Goal: Information Seeking & Learning: Learn about a topic

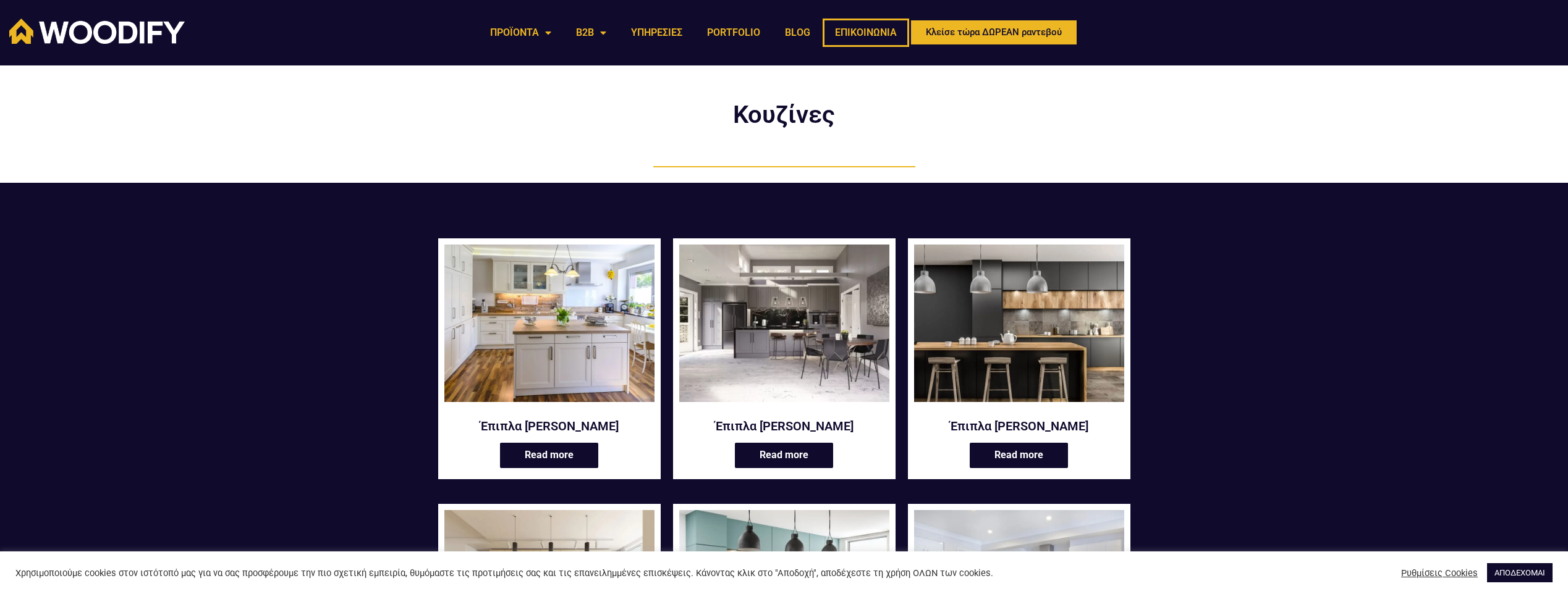
click at [859, 29] on link "ΕΠΙΚΟΙΝΩΝΙΑ" at bounding box center [865, 33] width 86 height 29
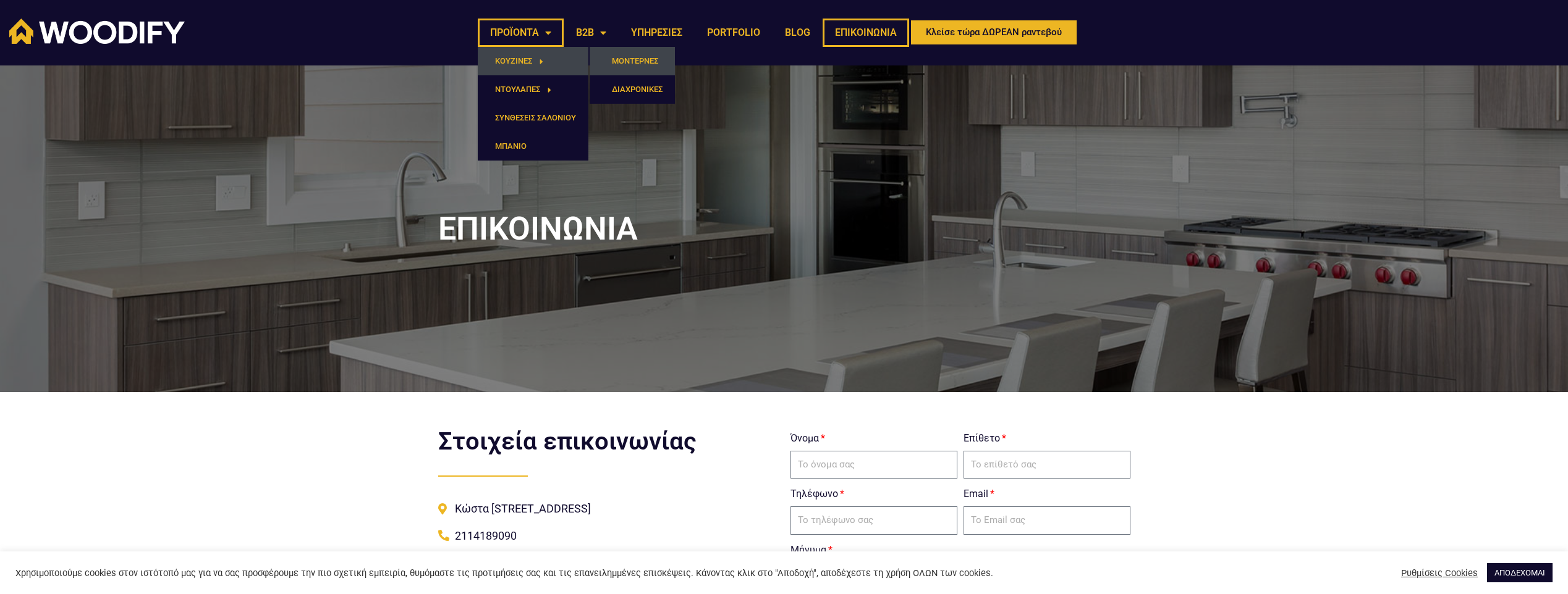
click at [619, 58] on link "ΜΟΝΤΕΡΝΕΣ" at bounding box center [632, 61] width 86 height 29
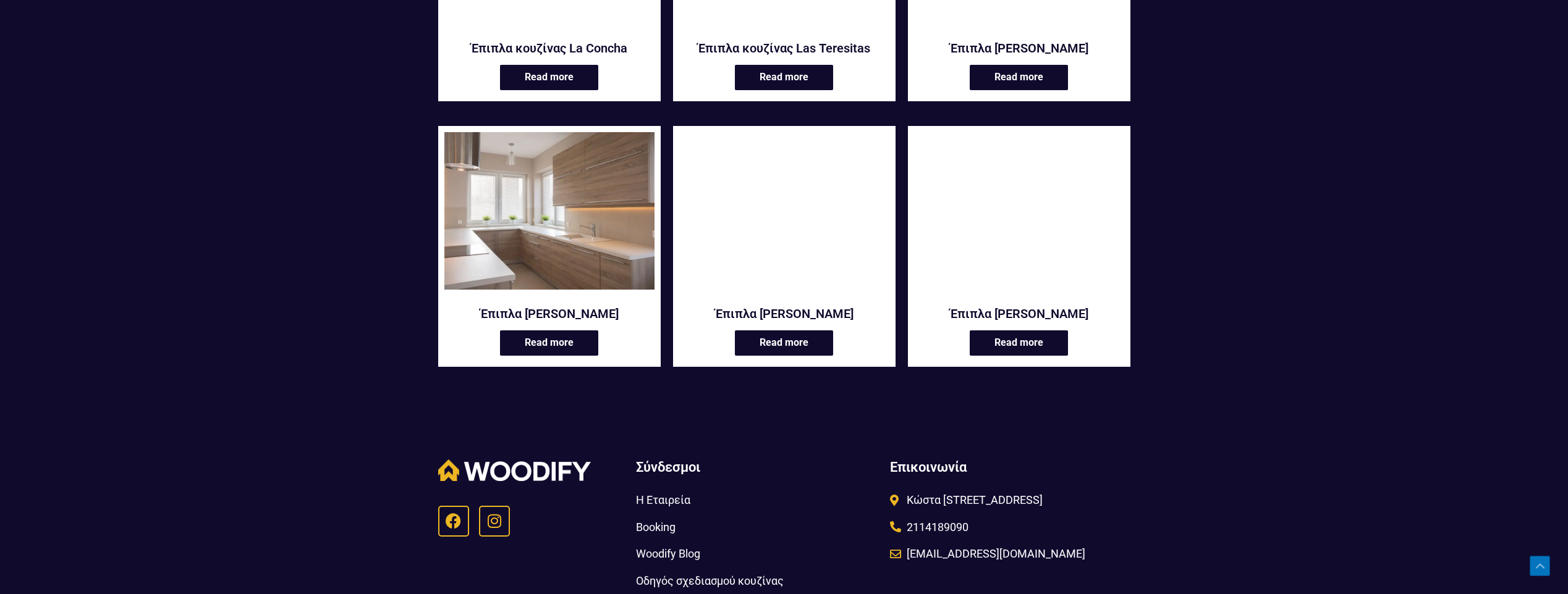
scroll to position [1420, 0]
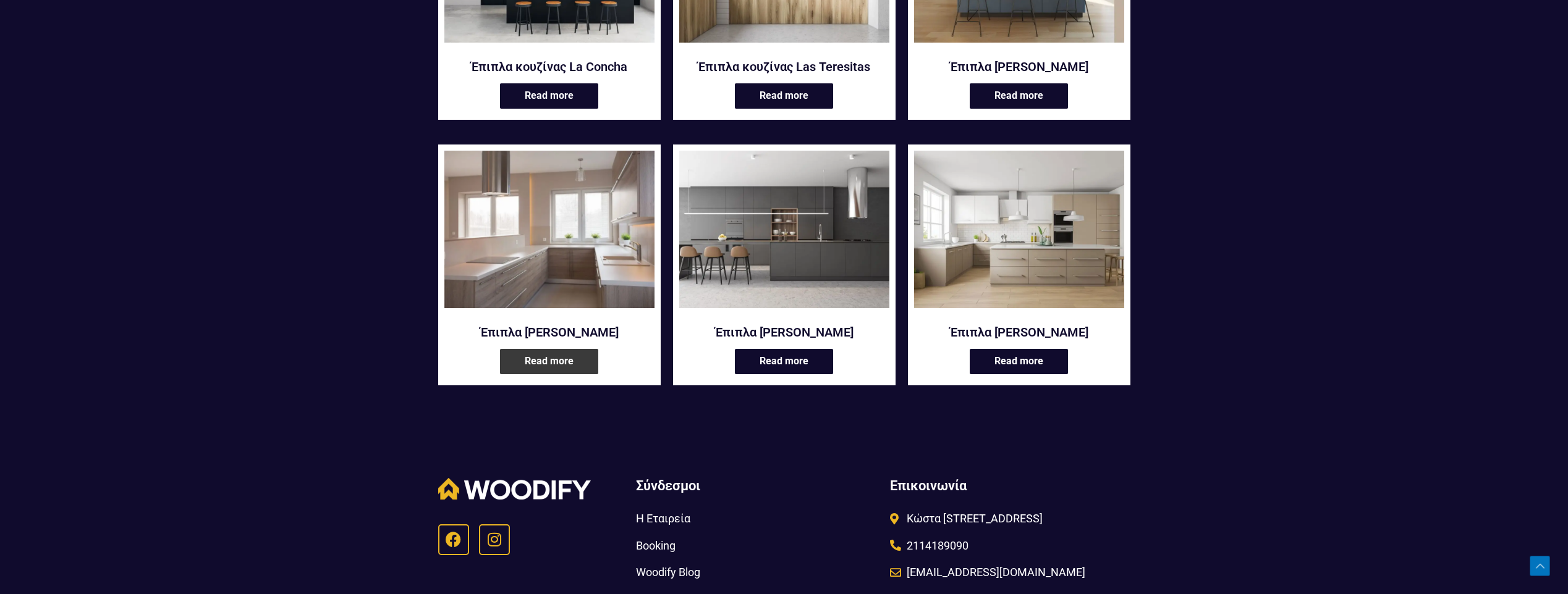
click at [574, 352] on link "Read more" at bounding box center [549, 361] width 98 height 25
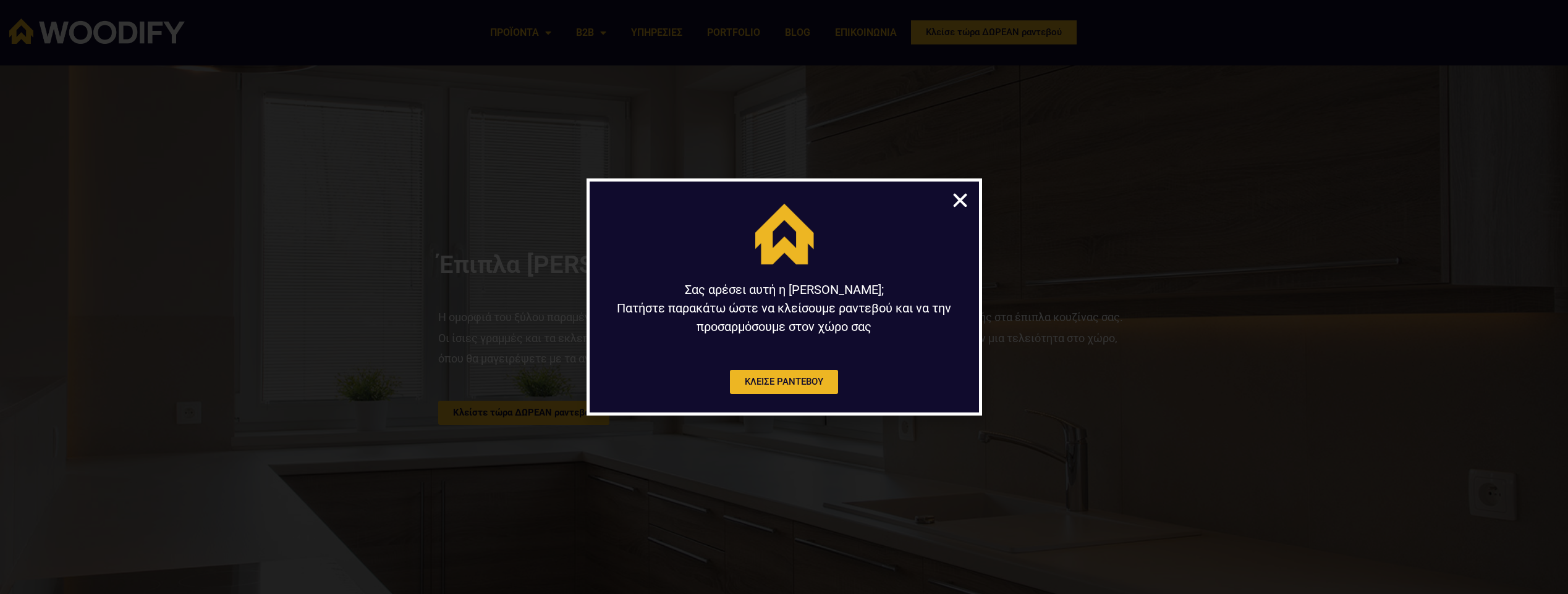
click at [962, 196] on icon "Close" at bounding box center [959, 200] width 19 height 19
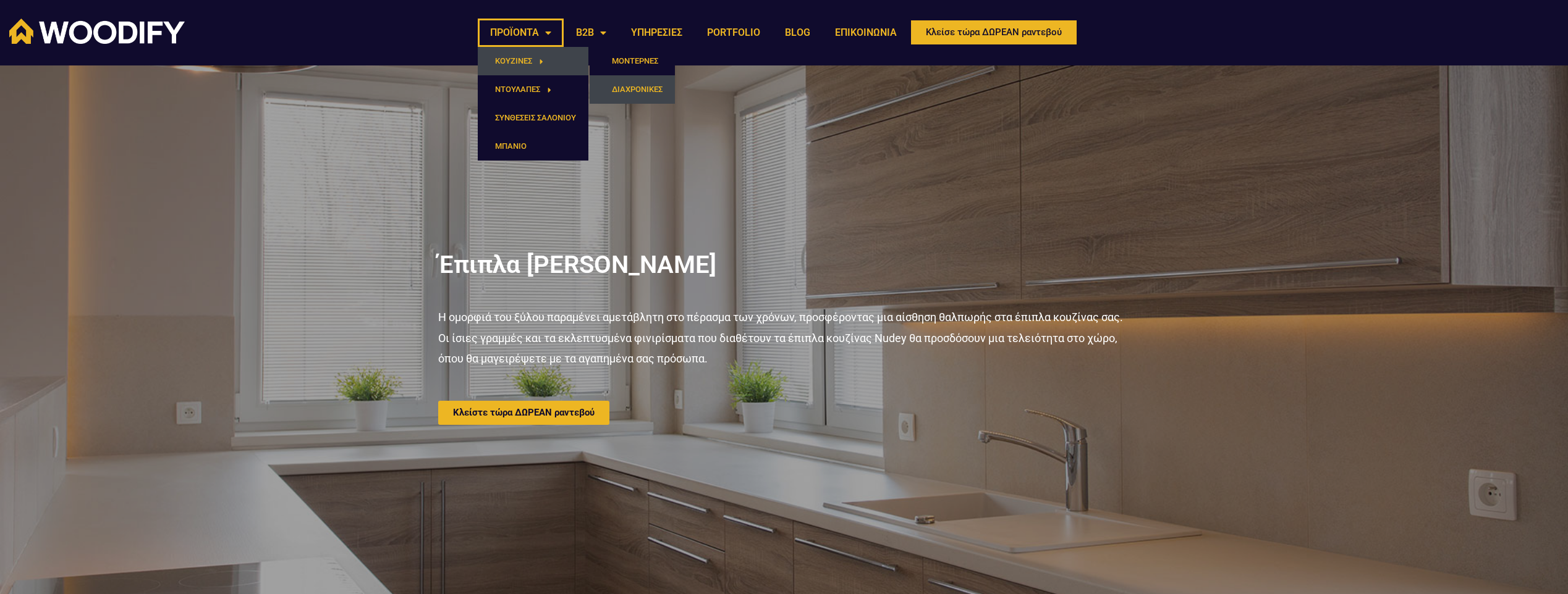
click at [654, 103] on link "ΔΙΑΧΡΟΝΙΚΕΣ" at bounding box center [632, 90] width 86 height 29
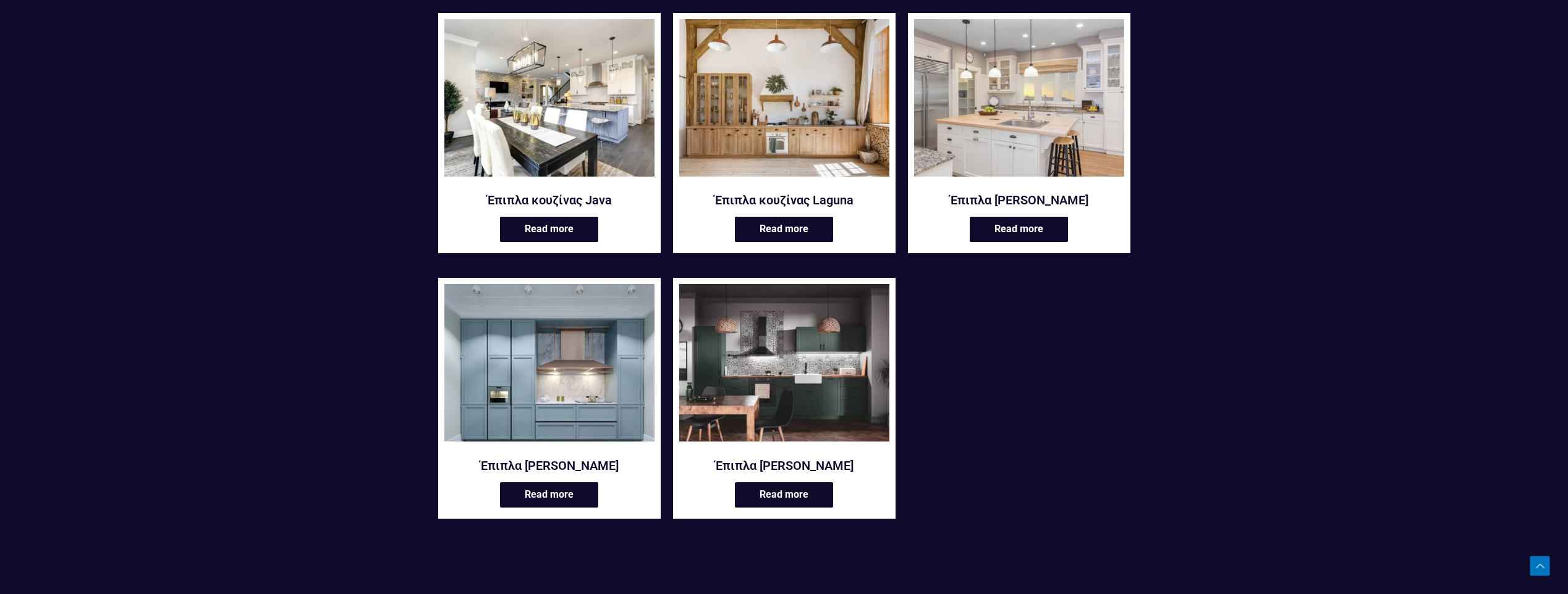
scroll to position [494, 0]
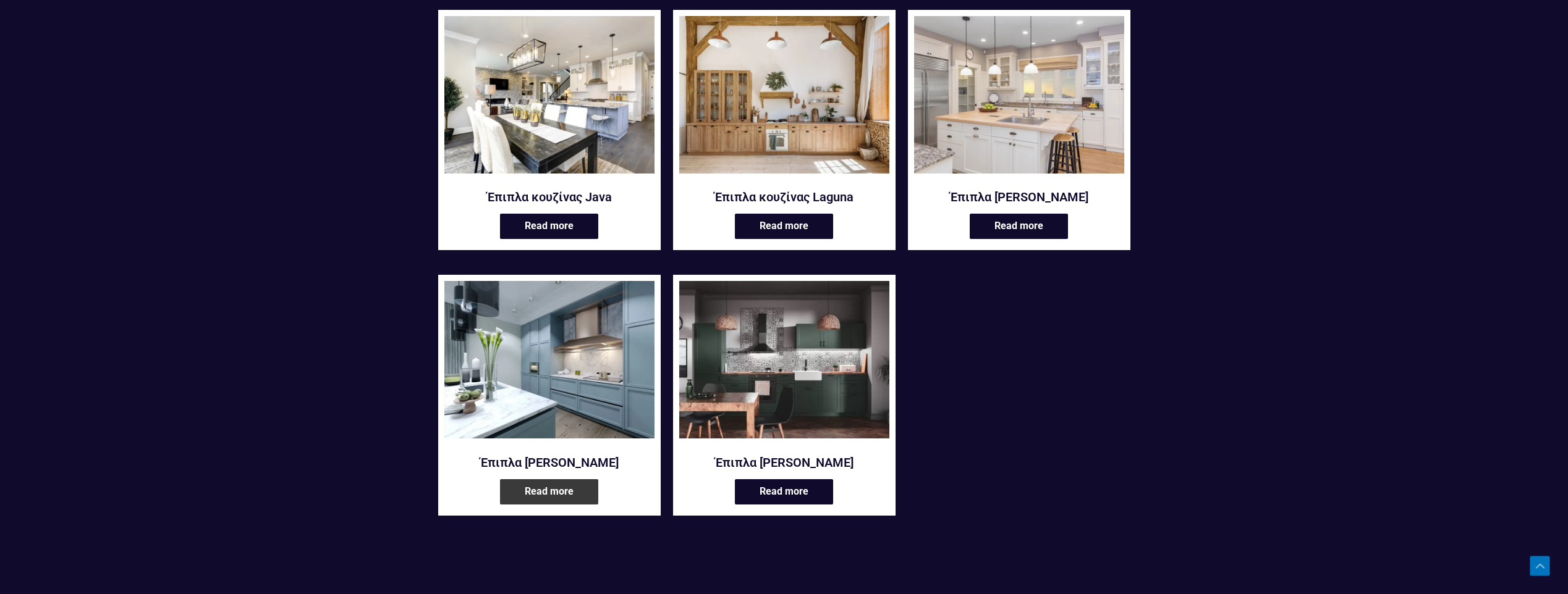
click at [563, 489] on link "Read more" at bounding box center [549, 491] width 98 height 25
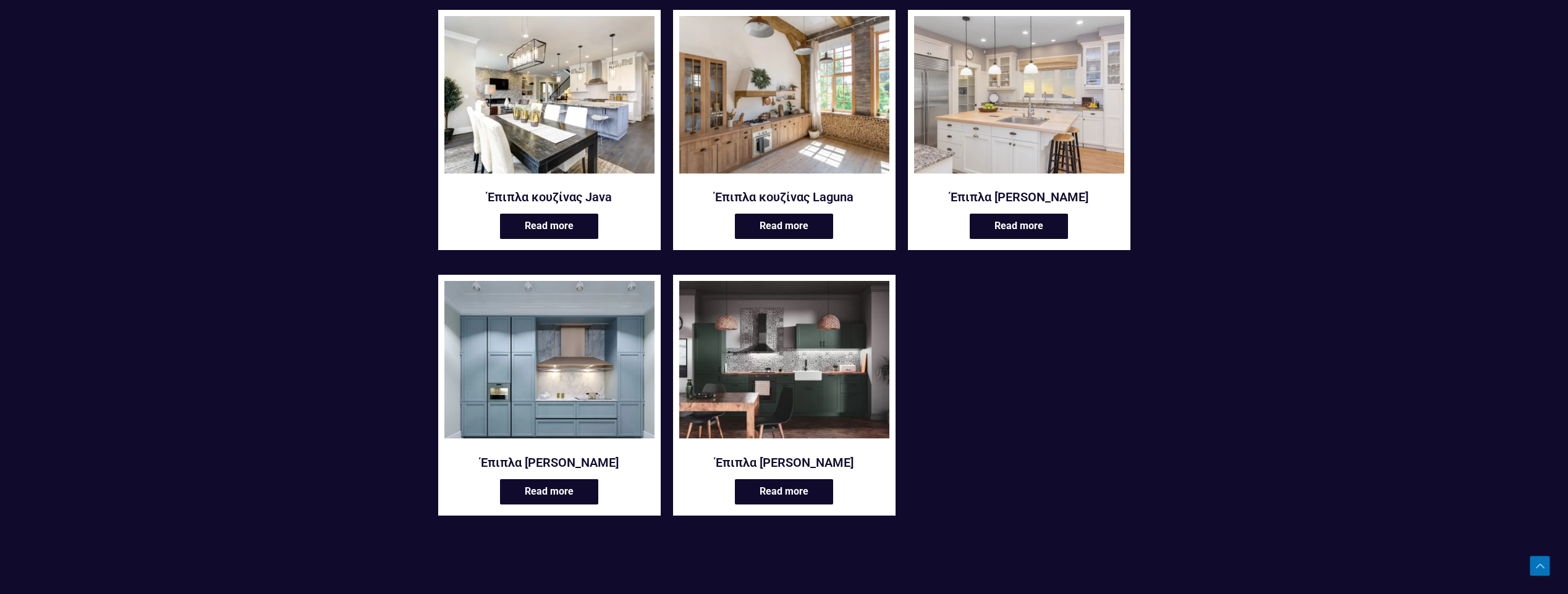
click at [743, 148] on img at bounding box center [784, 95] width 210 height 157
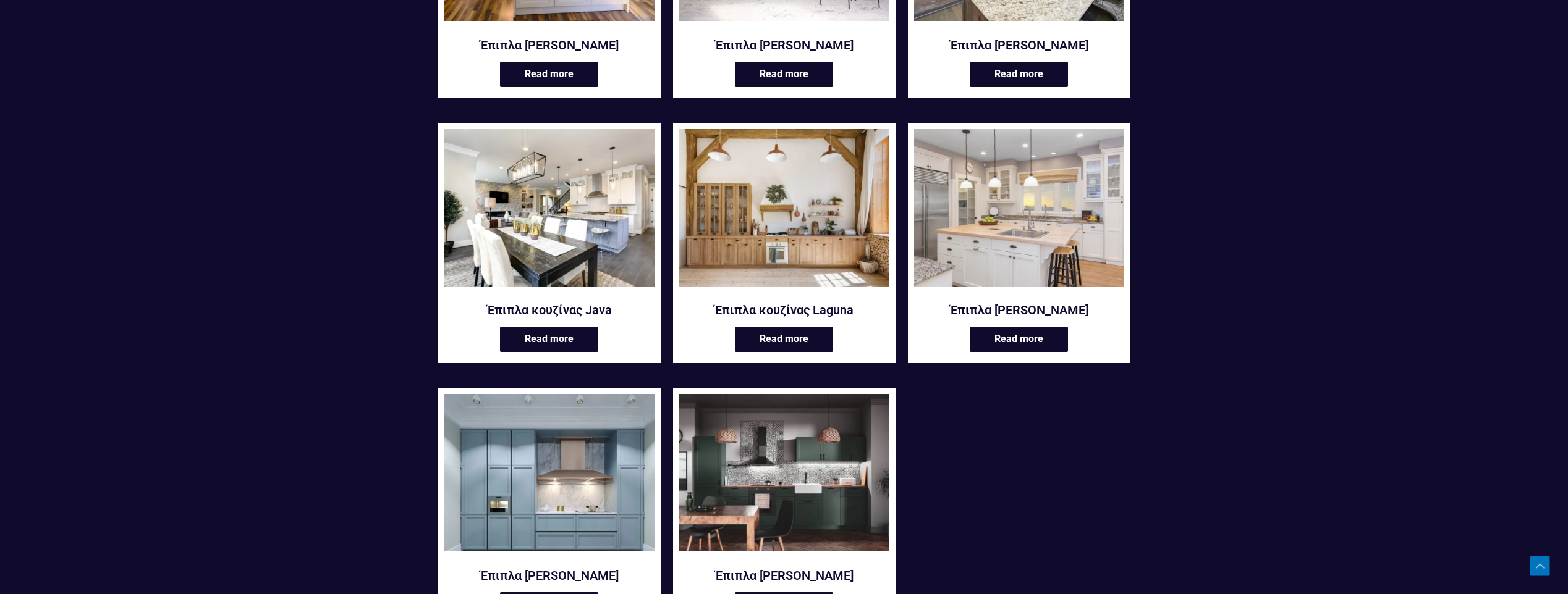
scroll to position [371, 0]
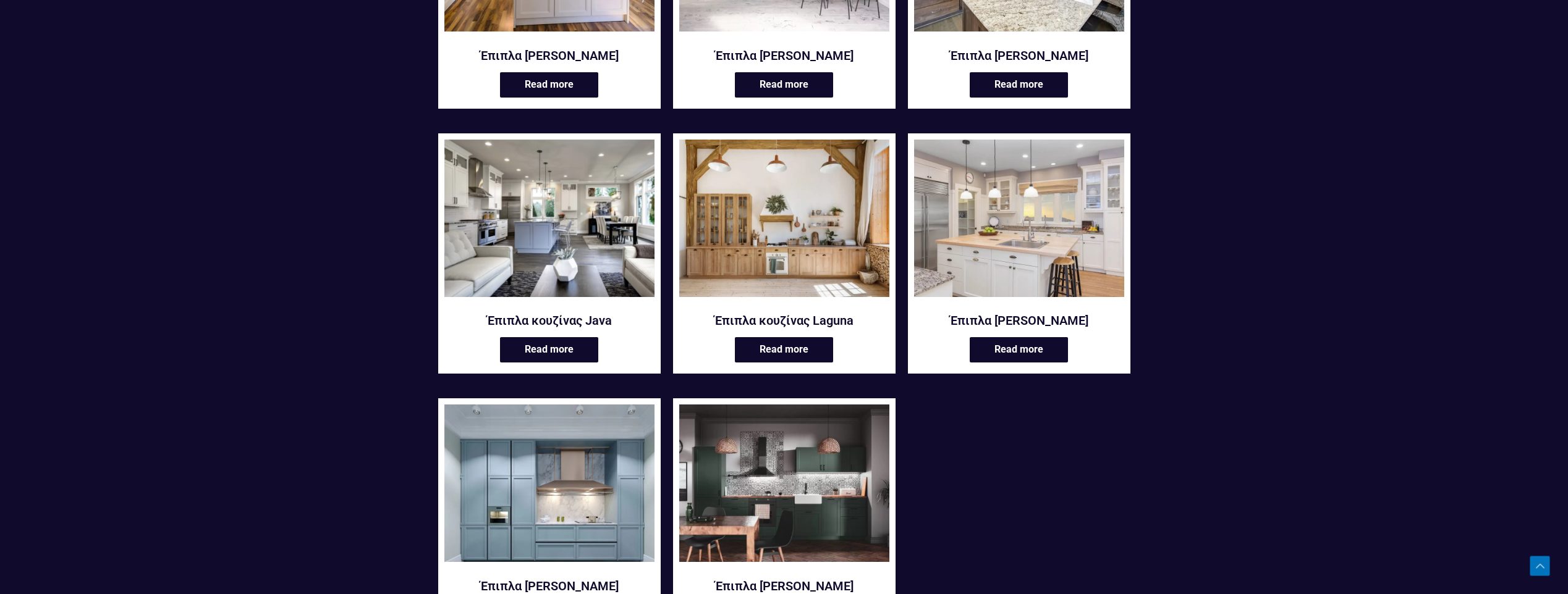
click at [553, 230] on img at bounding box center [549, 218] width 210 height 157
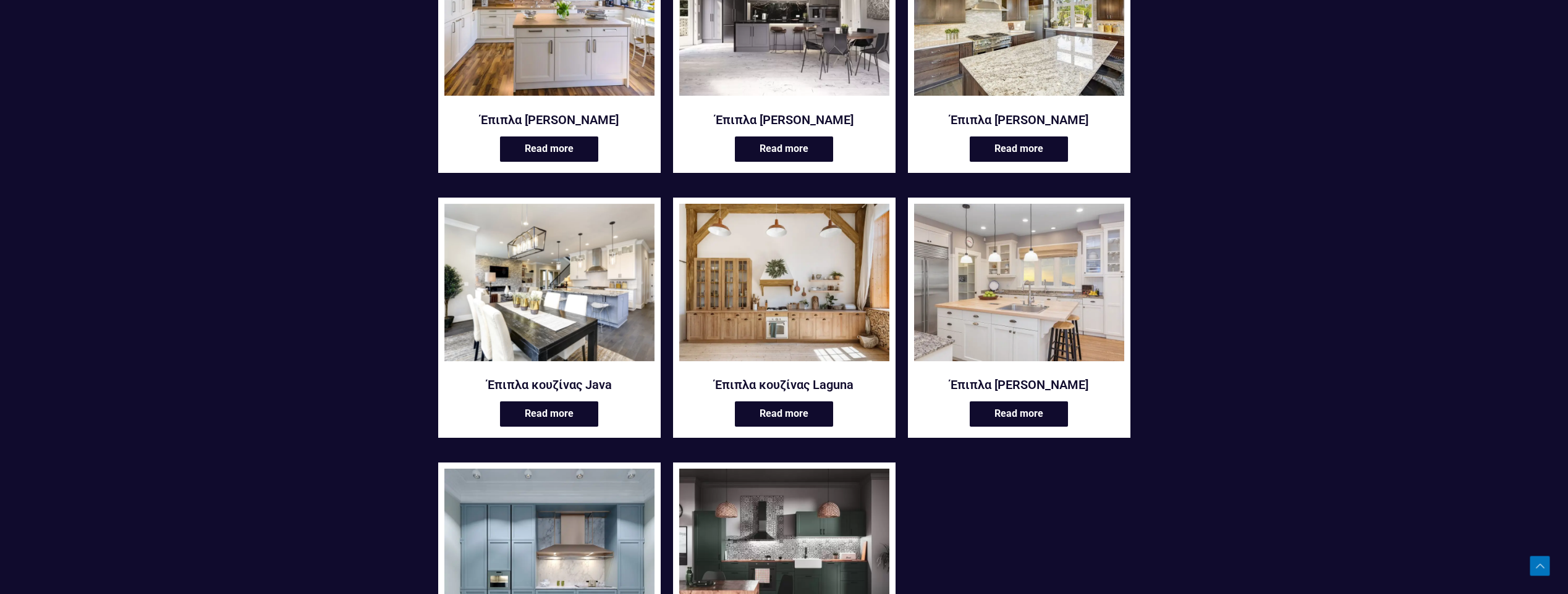
scroll to position [185, 0]
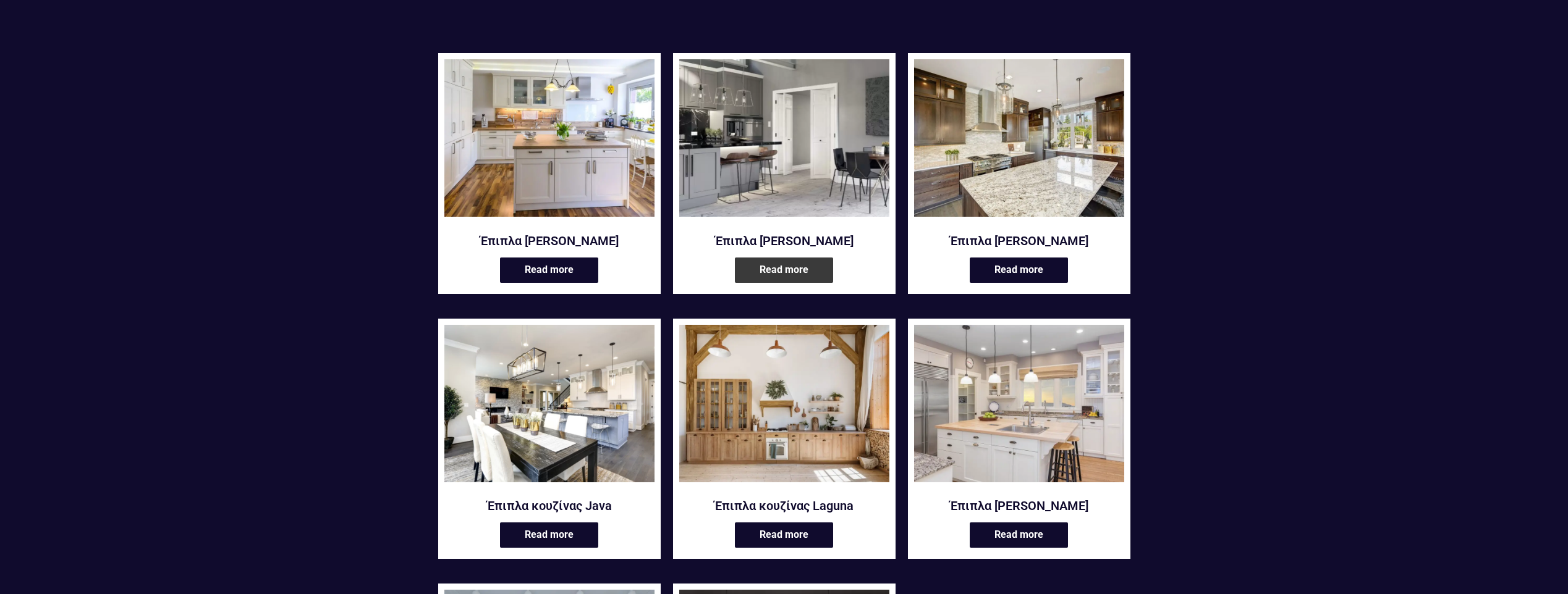
click at [759, 273] on link "Read more" at bounding box center [784, 269] width 98 height 25
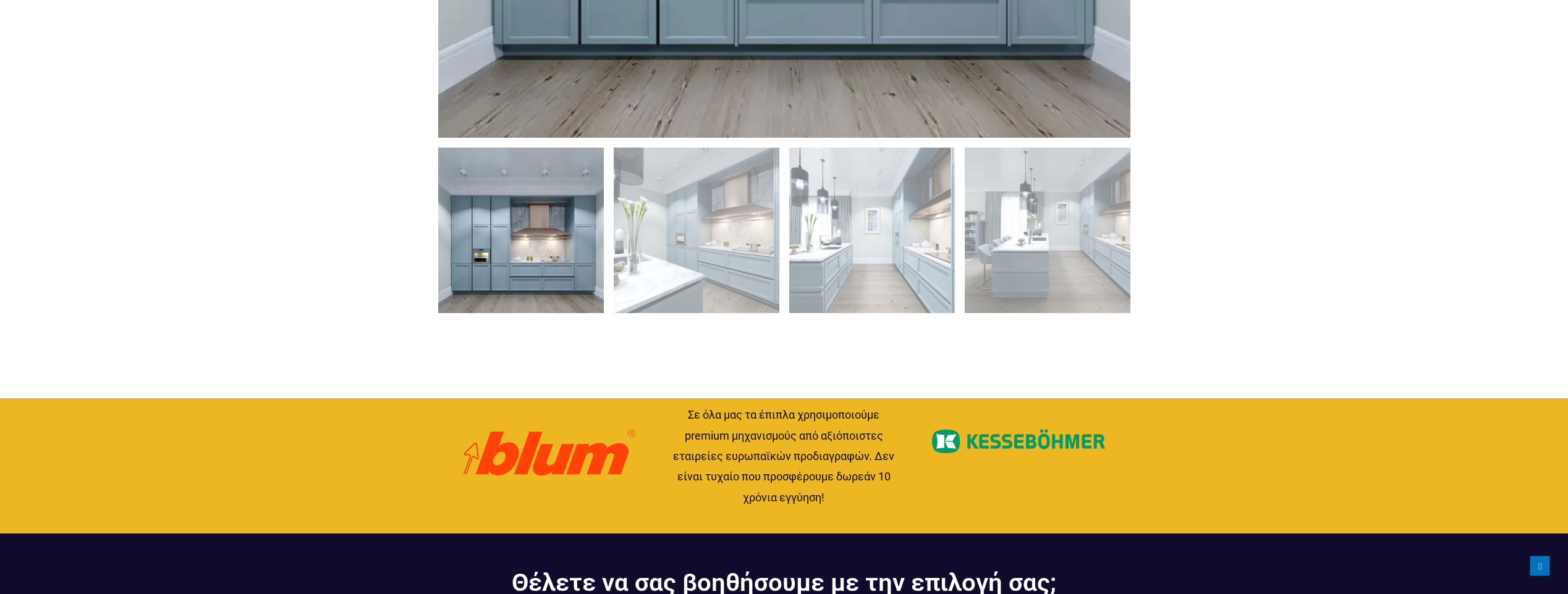
scroll to position [1235, 0]
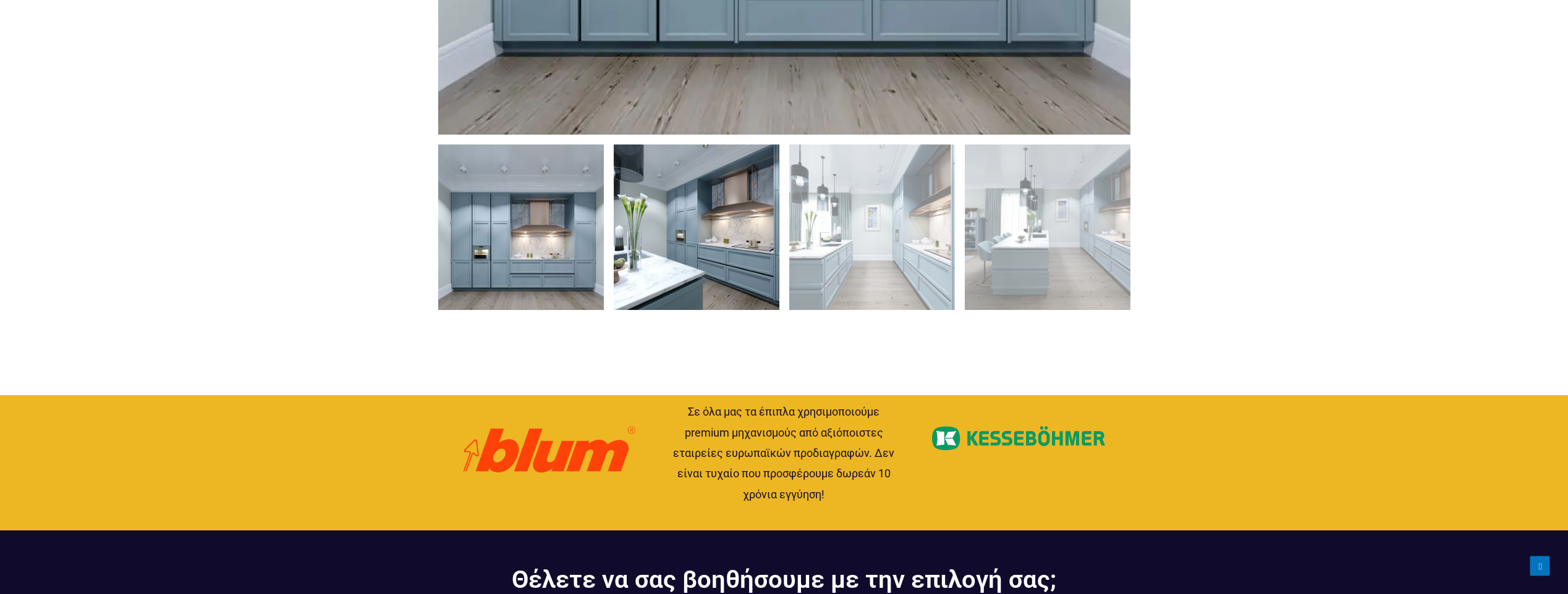
click at [732, 269] on img at bounding box center [696, 227] width 166 height 166
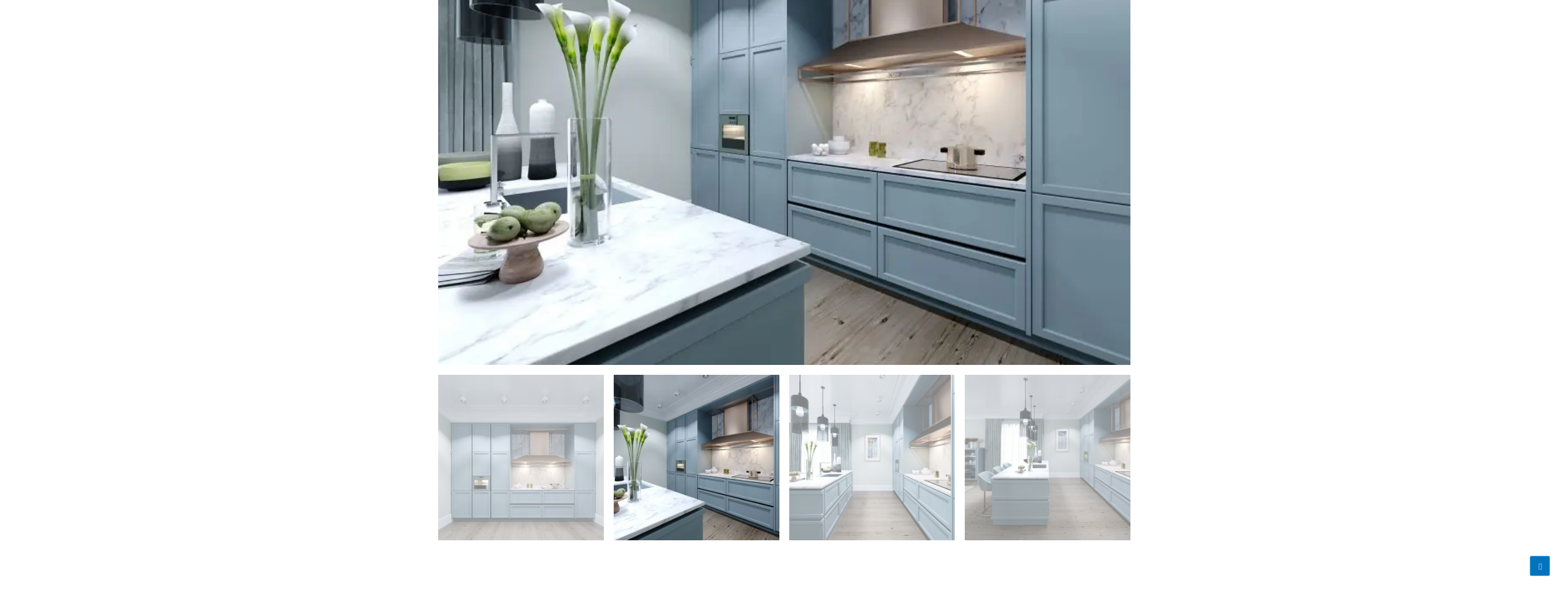
scroll to position [803, 0]
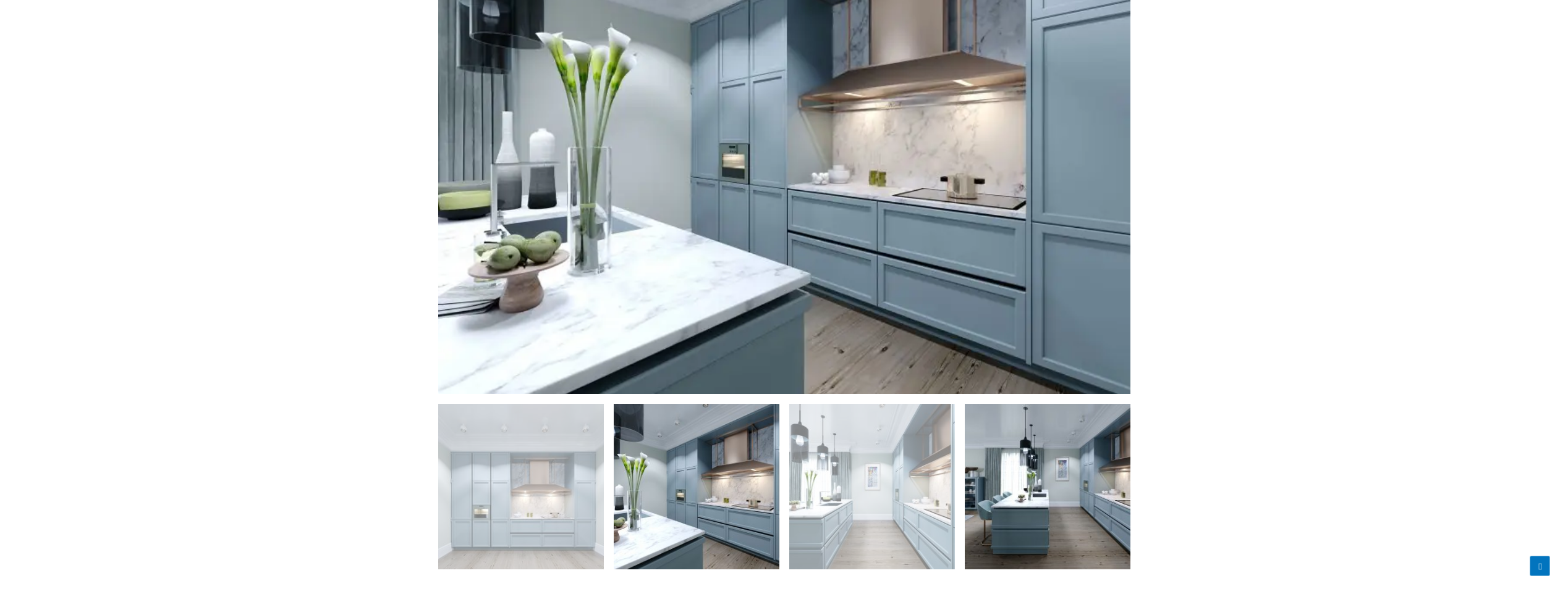
click at [1065, 446] on img at bounding box center [1047, 487] width 166 height 166
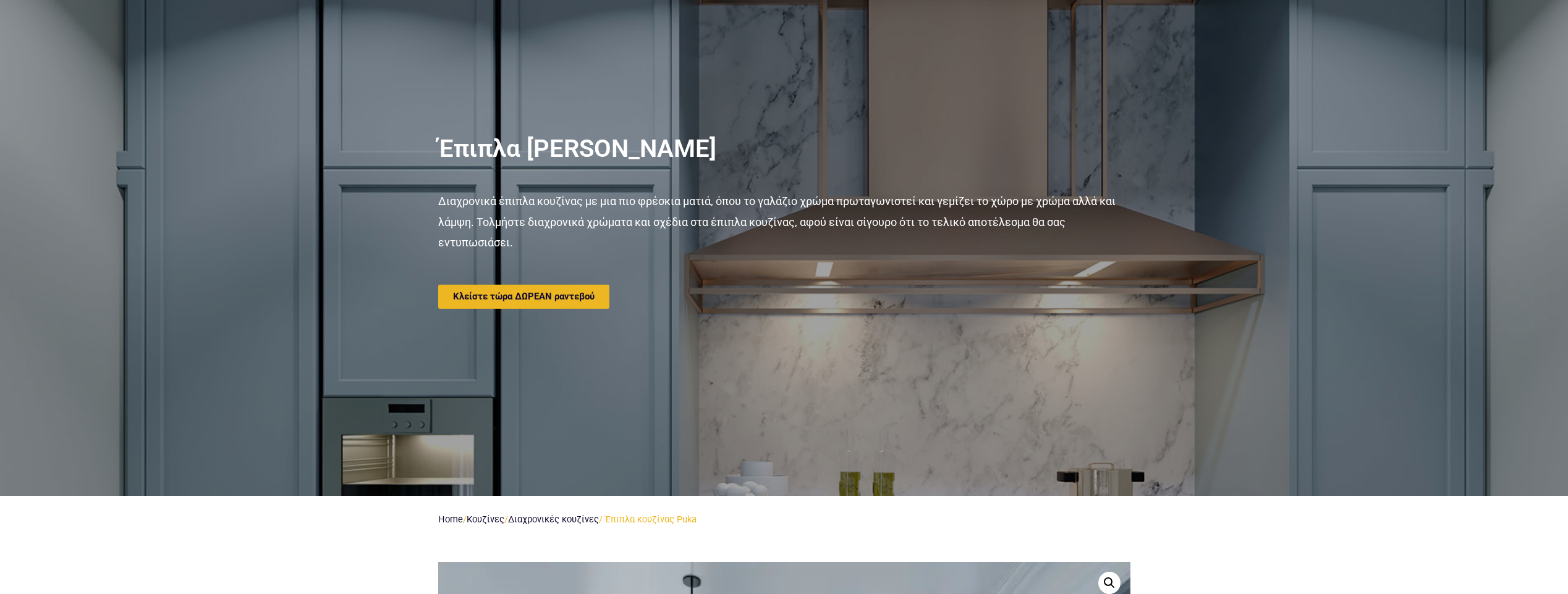
scroll to position [0, 0]
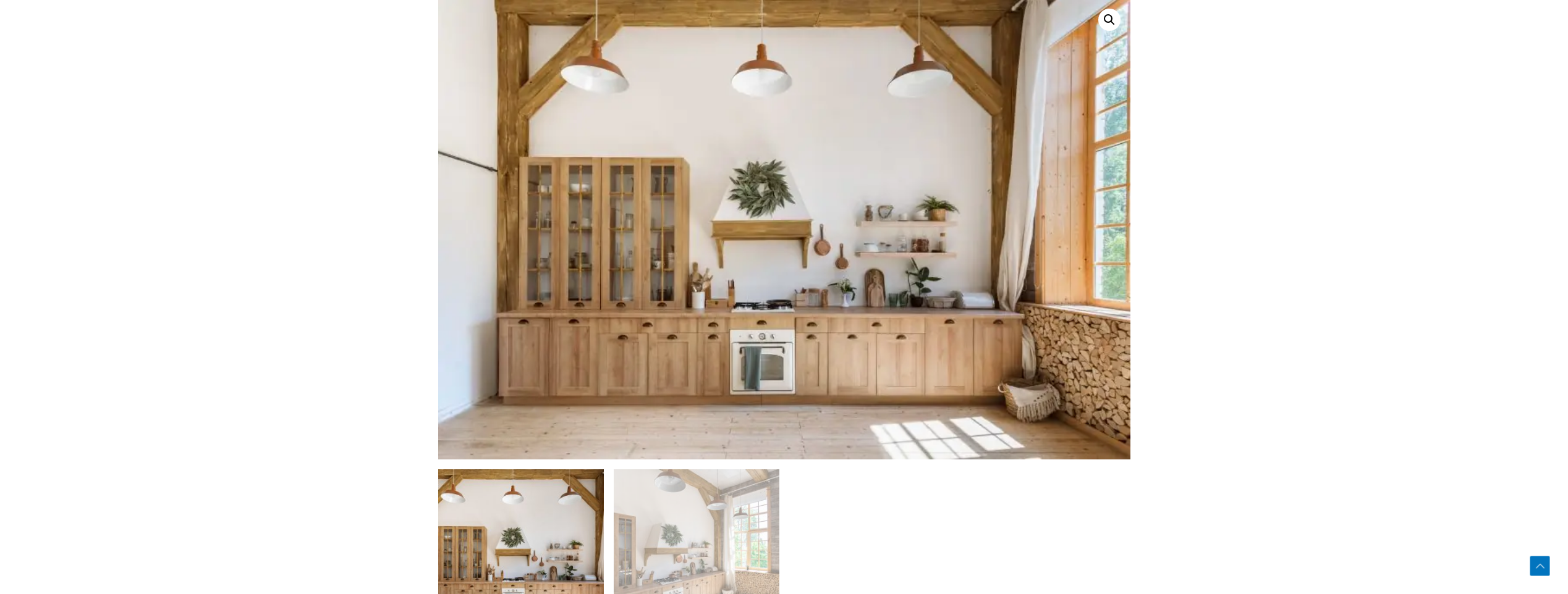
scroll to position [926, 0]
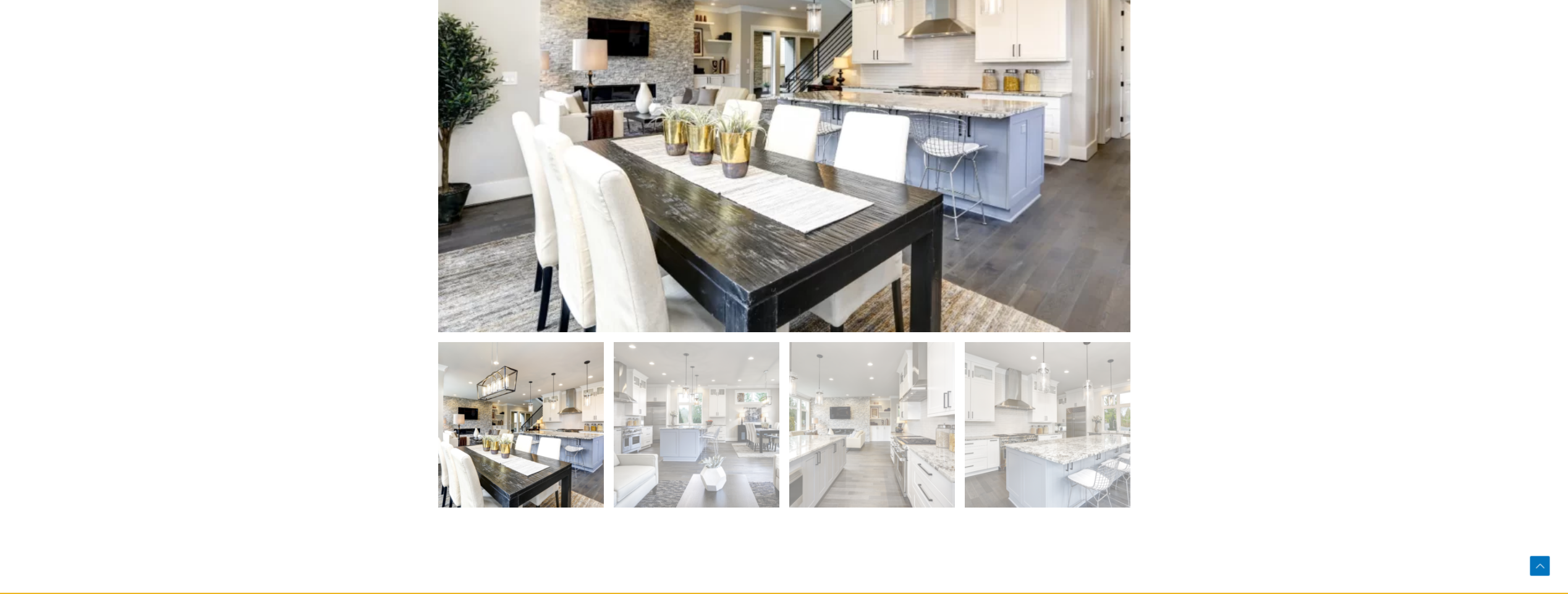
scroll to position [988, 0]
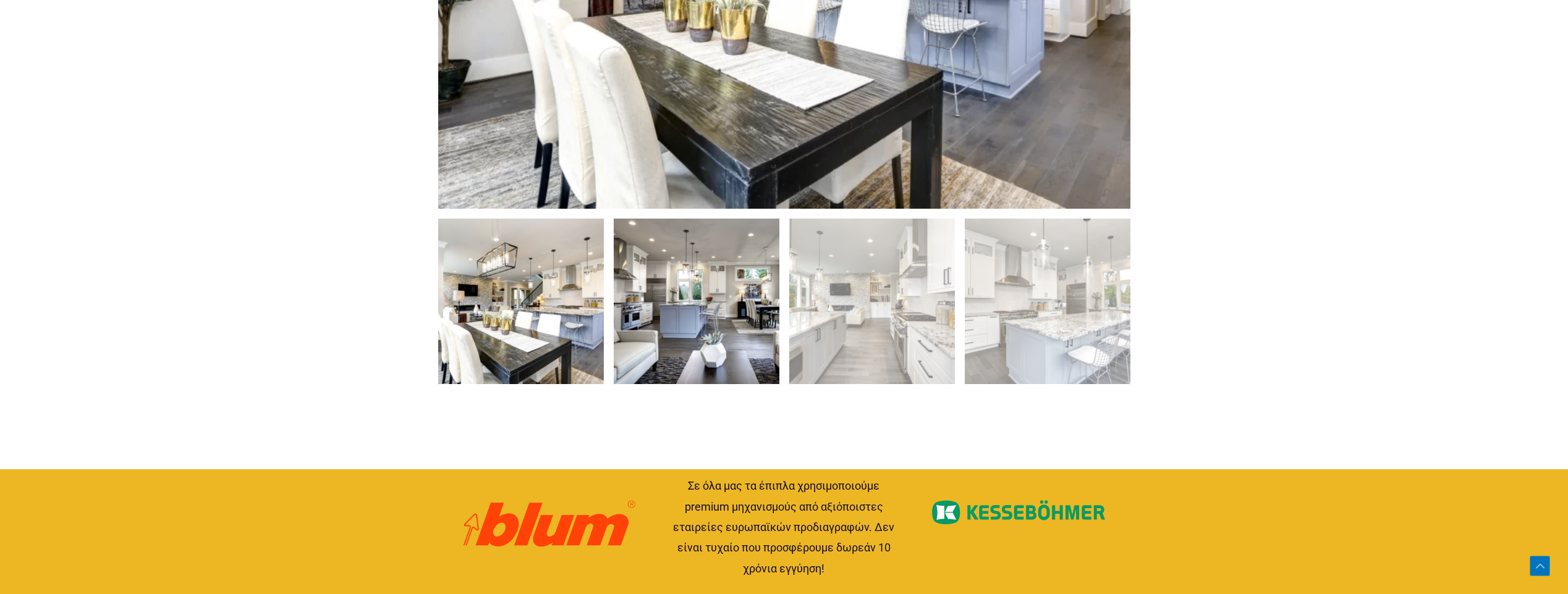
click at [643, 348] on img at bounding box center [696, 301] width 166 height 166
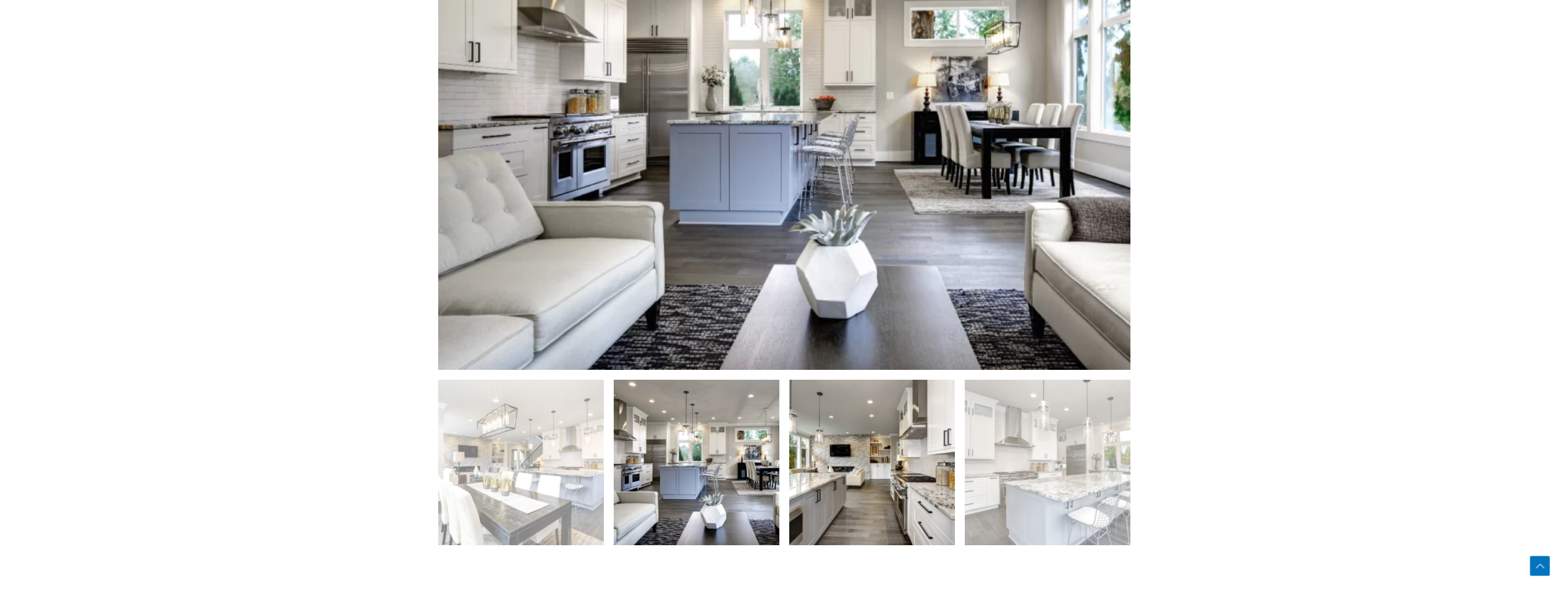
scroll to position [803, 0]
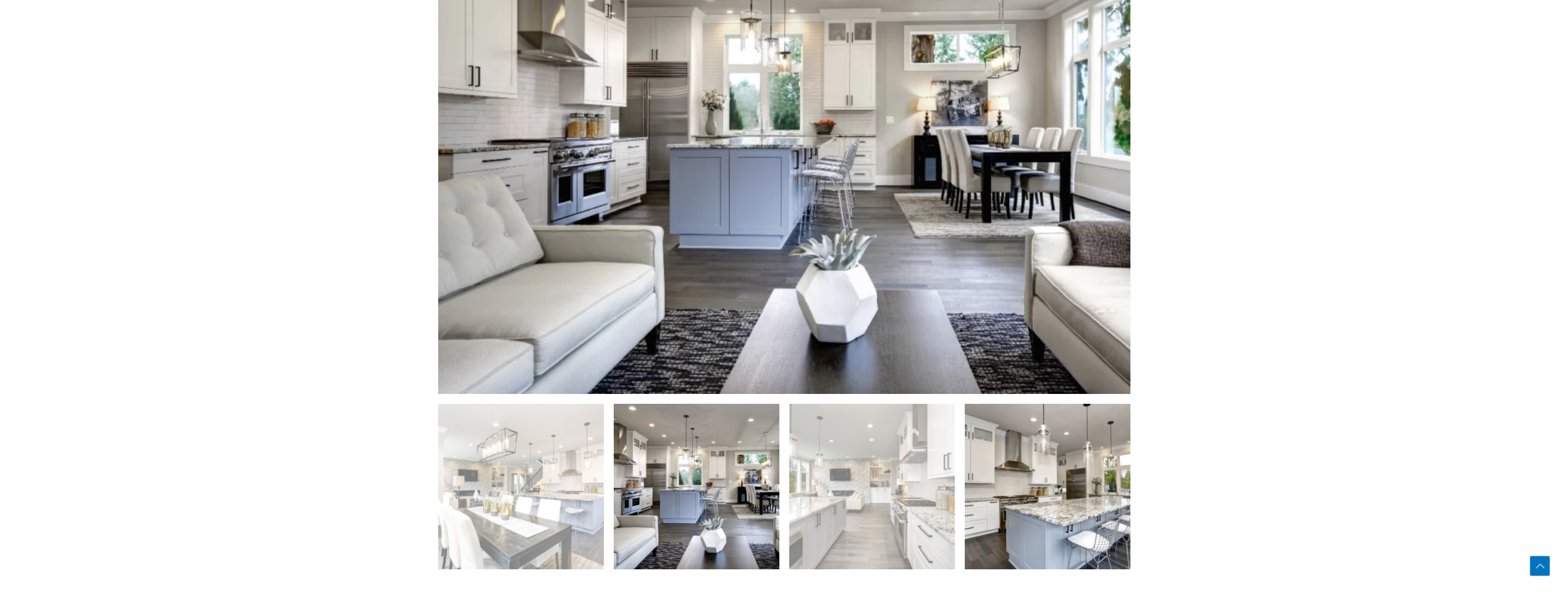
click at [981, 450] on img at bounding box center [1047, 487] width 166 height 166
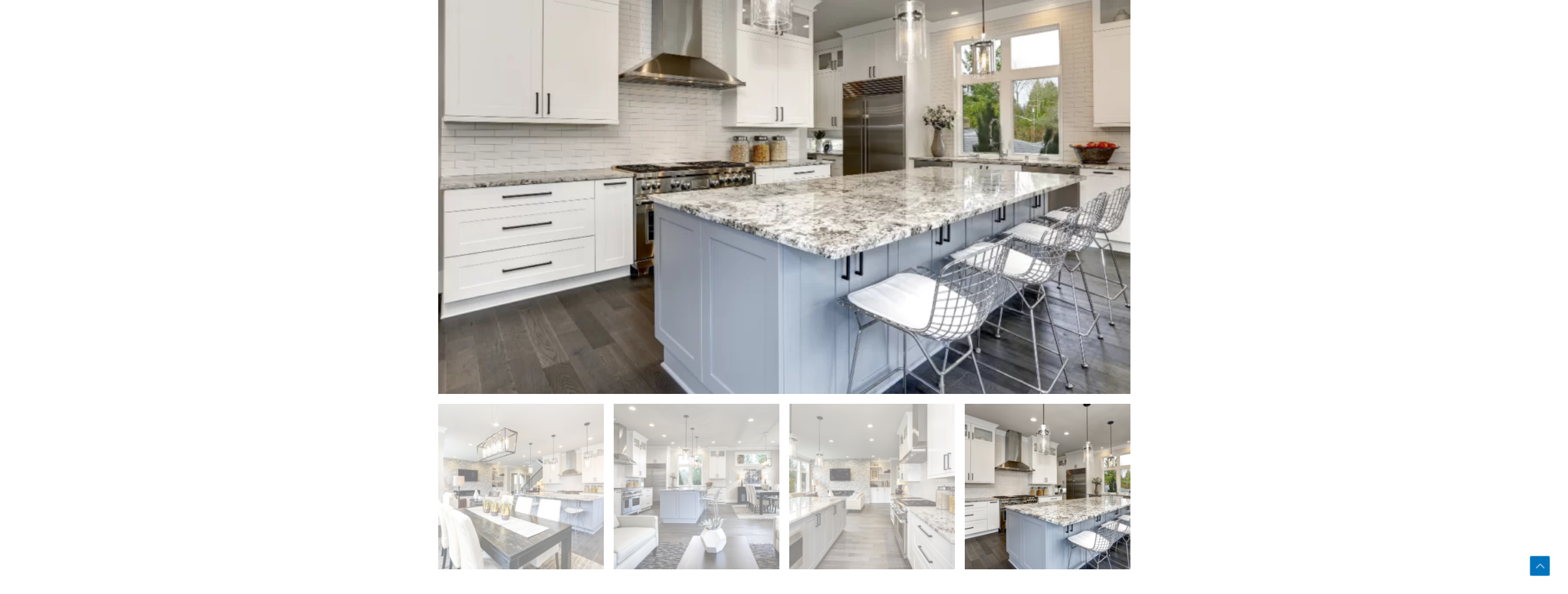
click at [1035, 502] on img at bounding box center [1047, 487] width 166 height 166
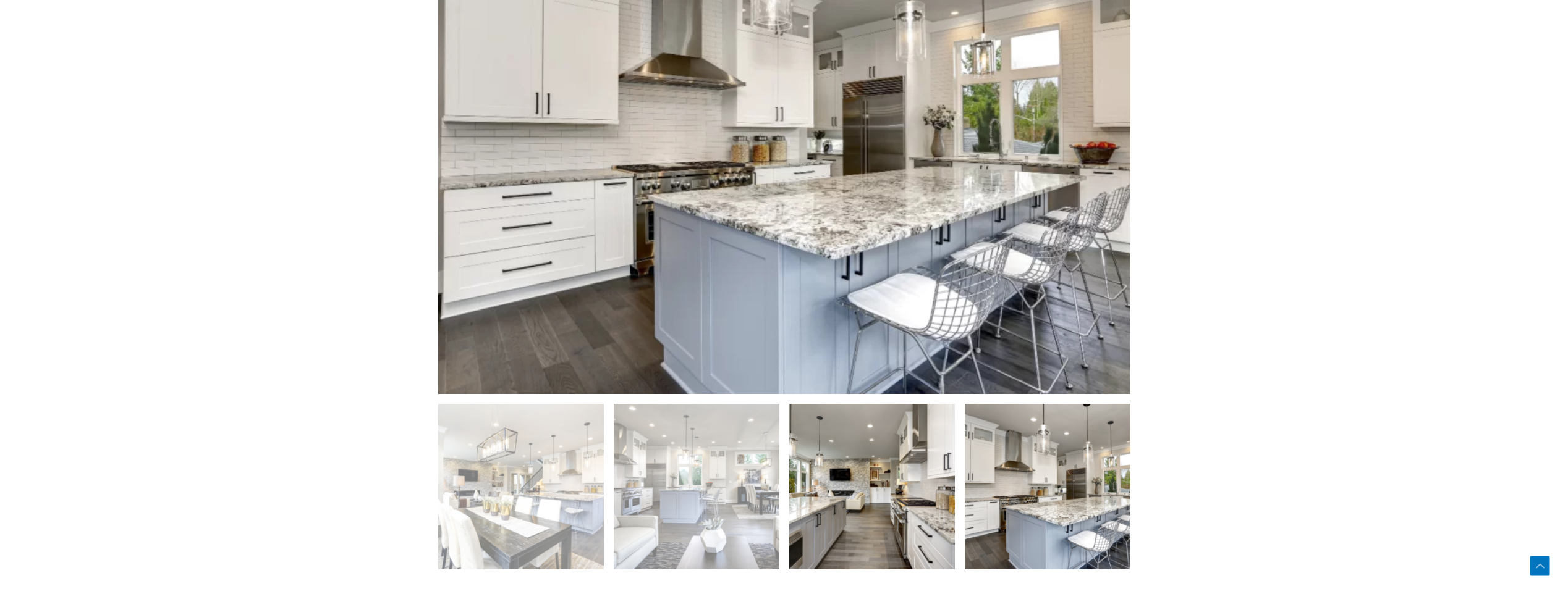
click at [887, 478] on img at bounding box center [871, 487] width 166 height 166
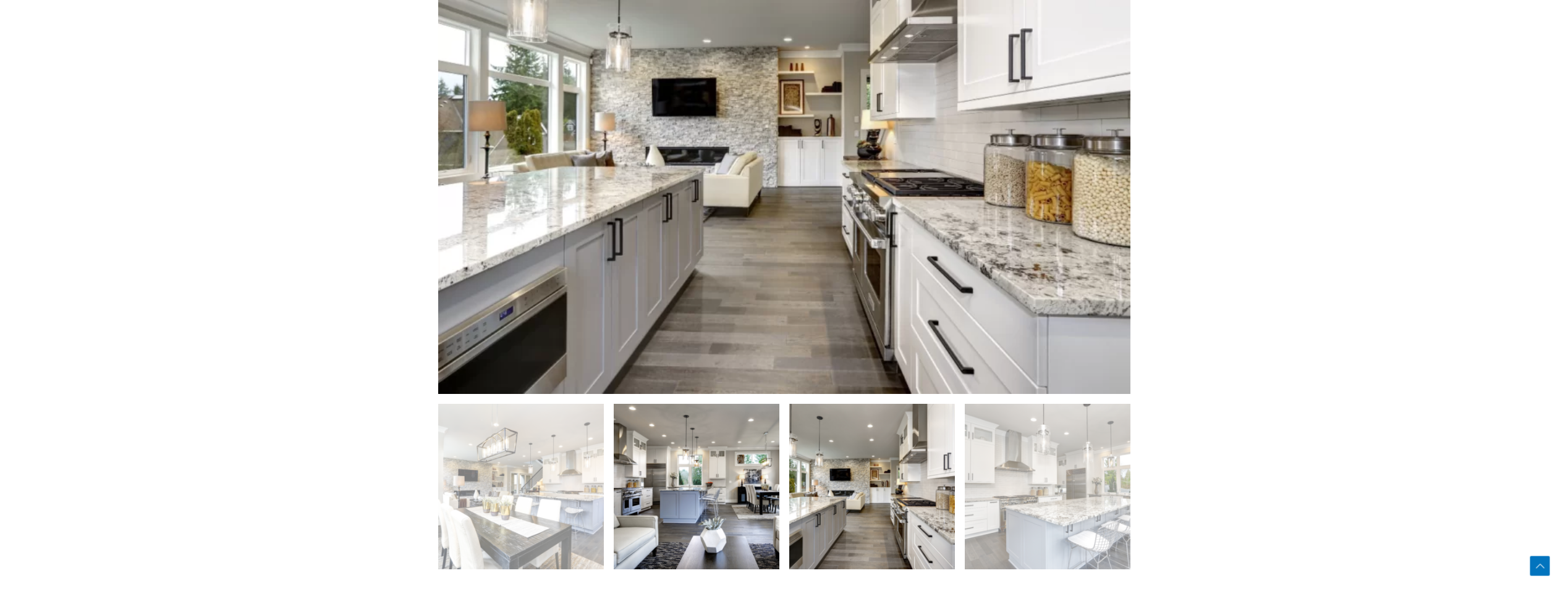
click at [751, 466] on img at bounding box center [696, 487] width 166 height 166
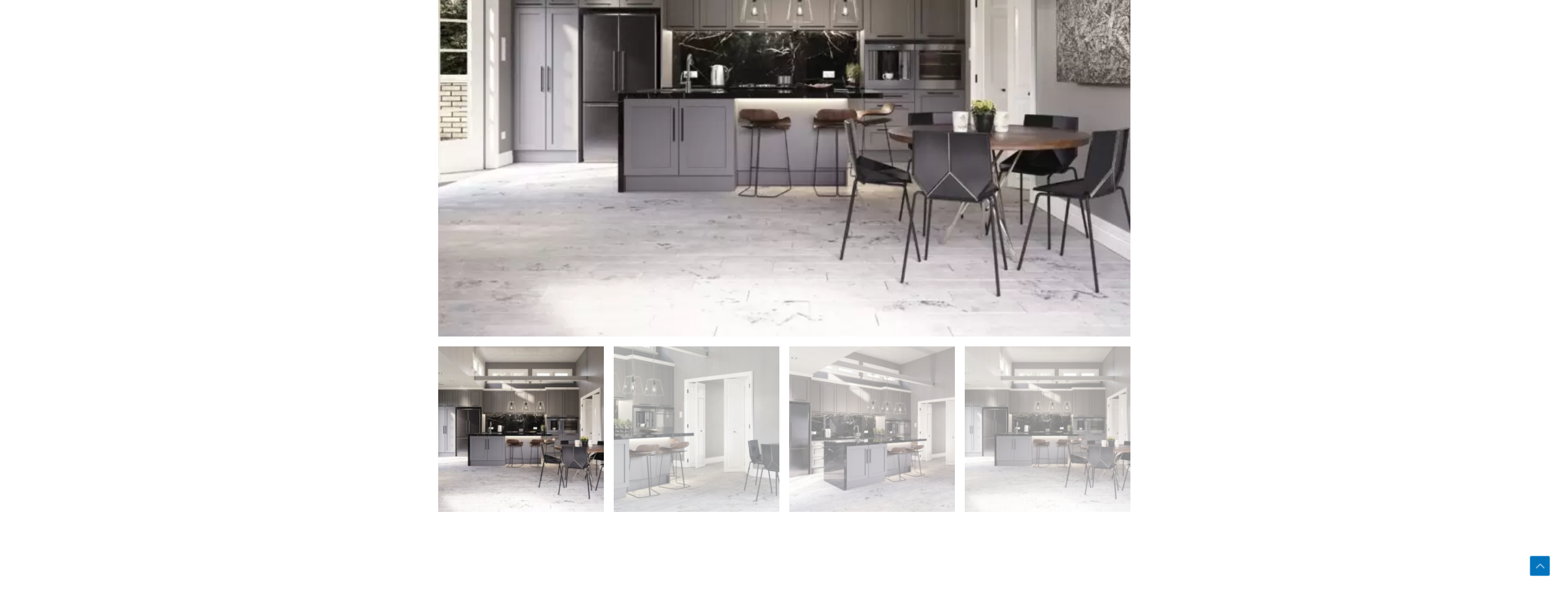
scroll to position [865, 0]
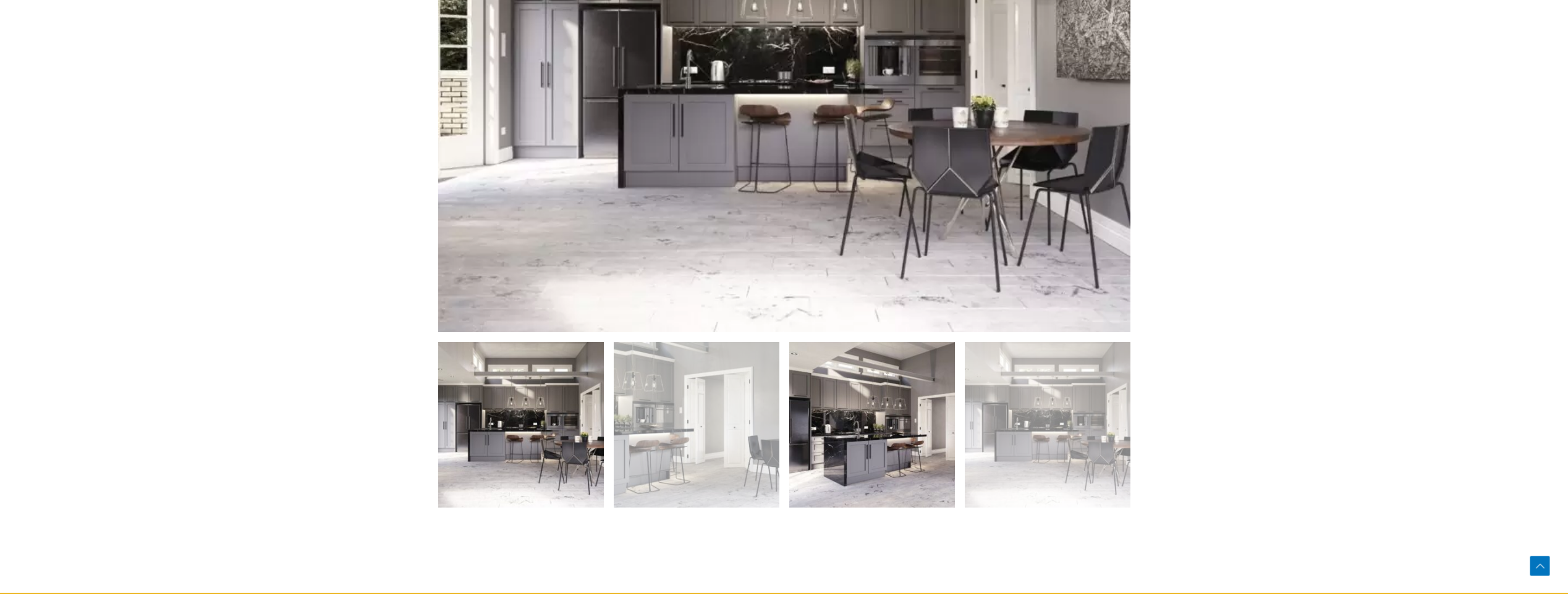
click at [925, 407] on img at bounding box center [871, 425] width 166 height 166
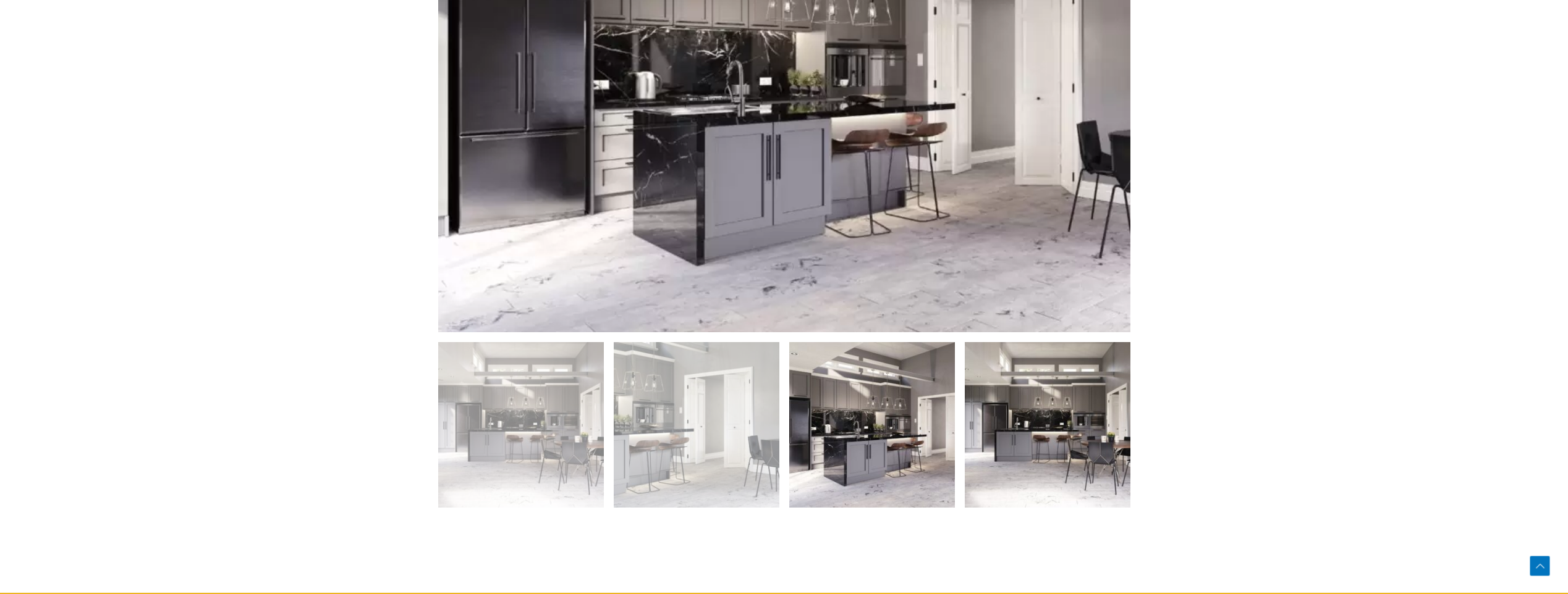
click at [1013, 421] on img at bounding box center [1047, 425] width 166 height 166
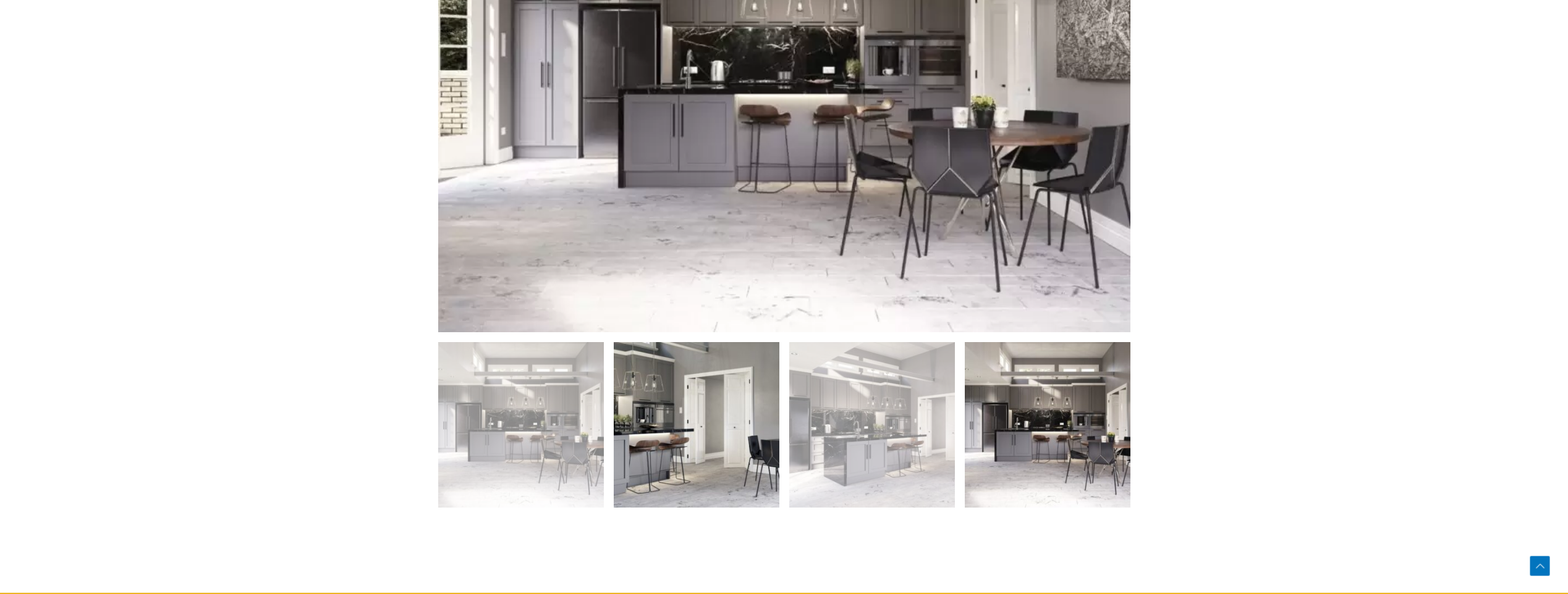
click at [701, 423] on img at bounding box center [696, 425] width 166 height 166
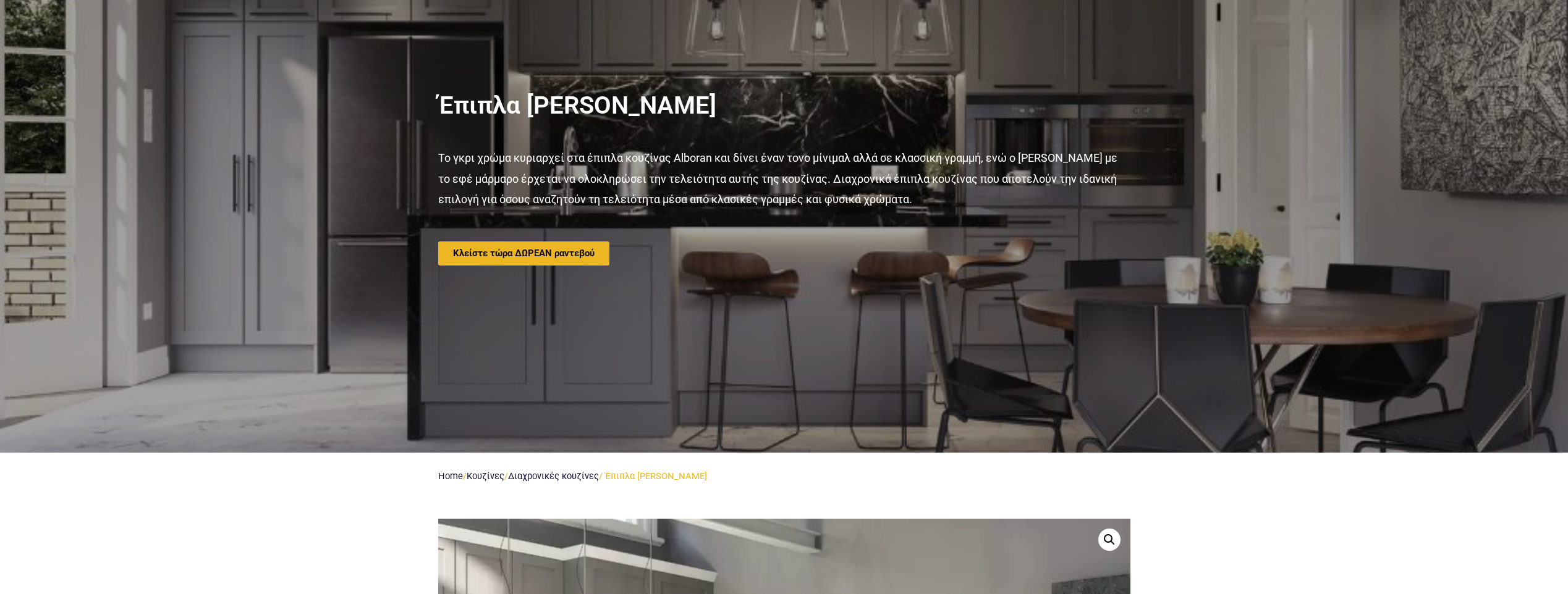
scroll to position [0, 0]
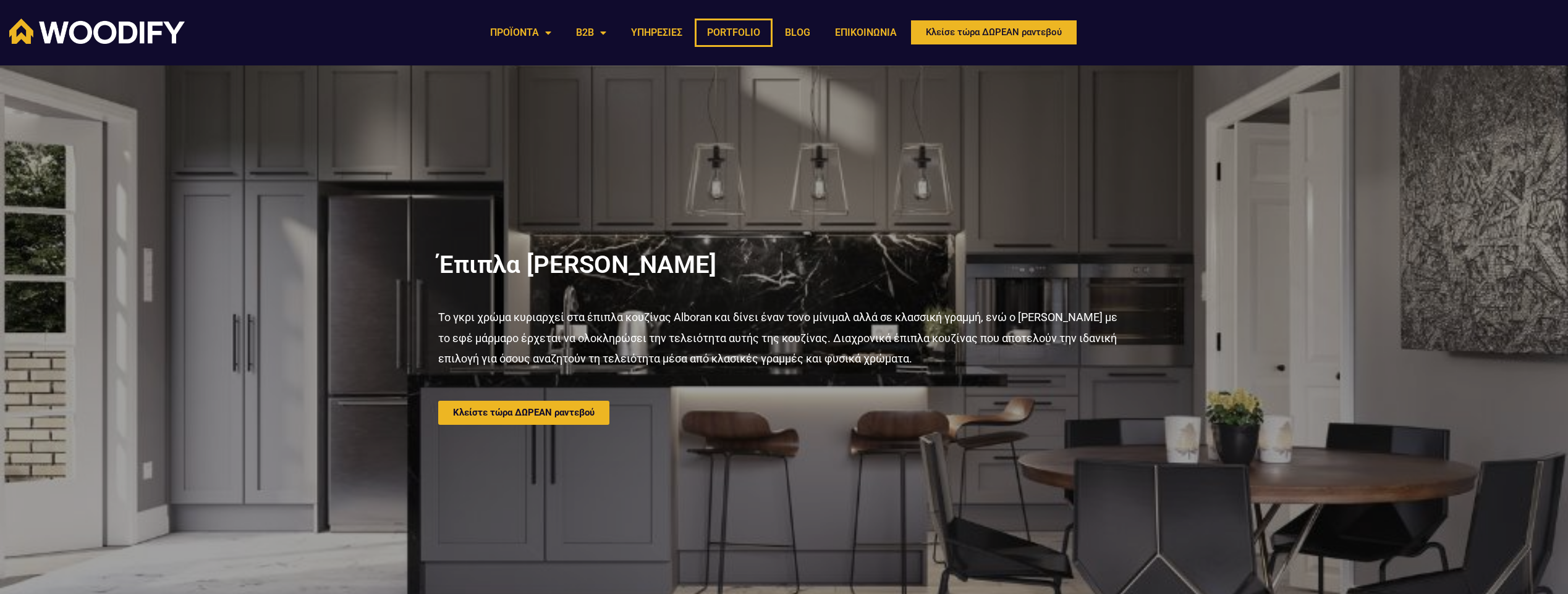
click at [734, 23] on link "PORTFOLIO" at bounding box center [733, 33] width 78 height 29
